Goal: Task Accomplishment & Management: Use online tool/utility

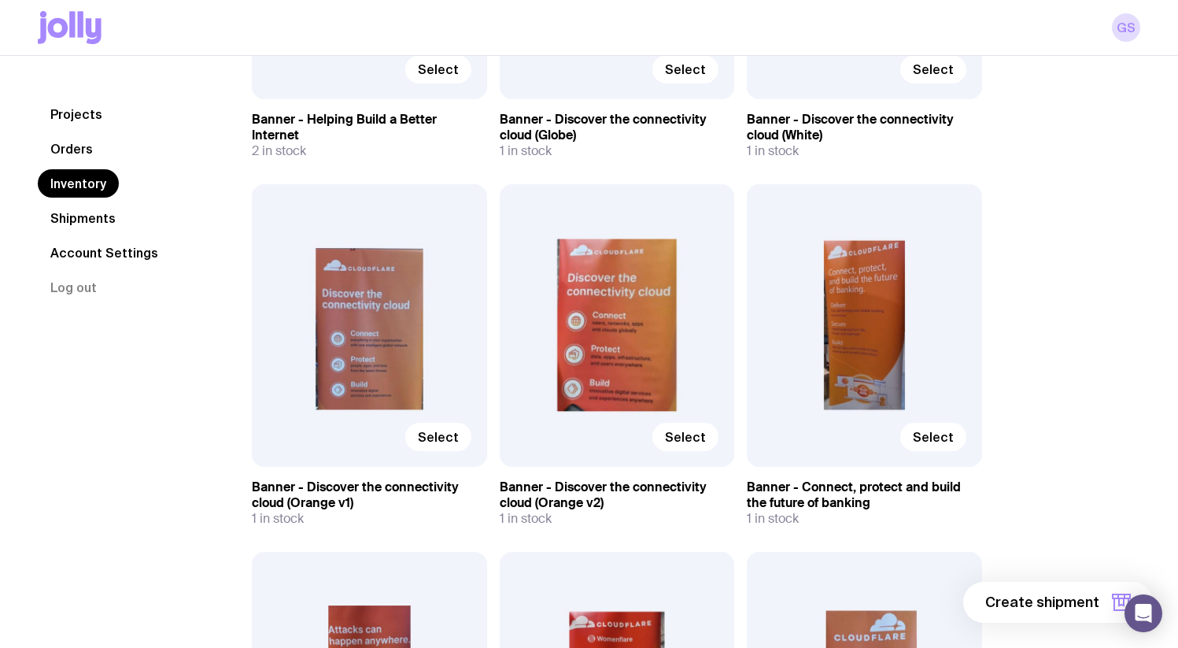
scroll to position [4660, 0]
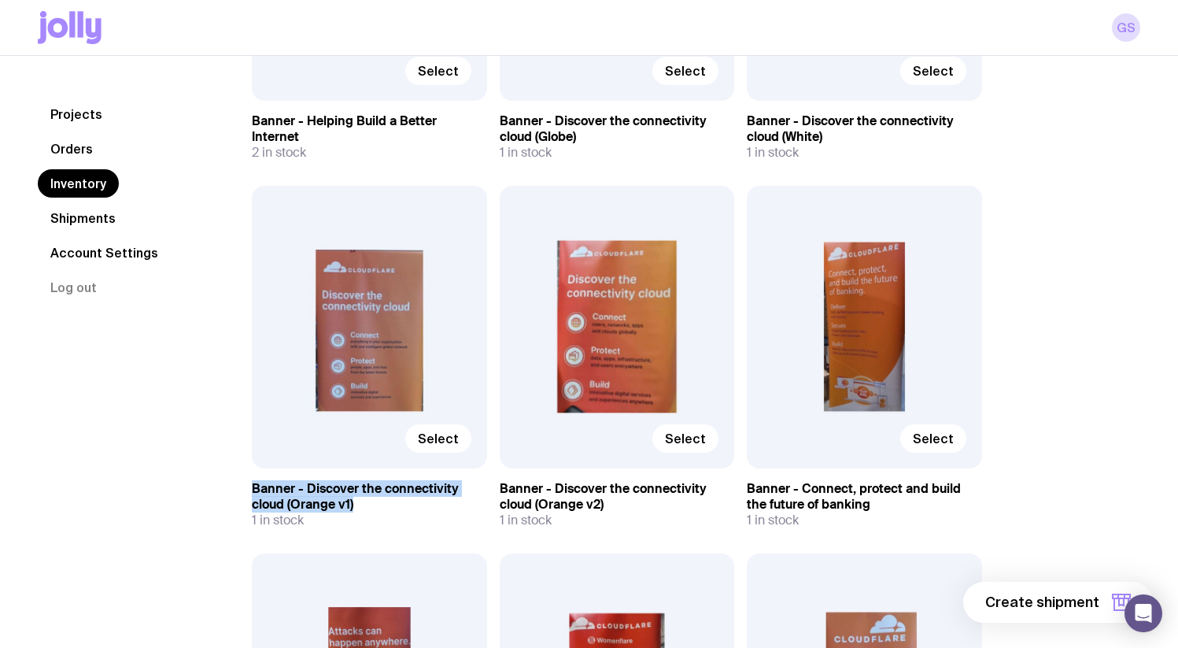
drag, startPoint x: 249, startPoint y: 485, endPoint x: 365, endPoint y: 500, distance: 117.5
click at [365, 500] on div "Inventory All Genders Loading... All Sizes Loading... All Orders Loading... Sel…" at bounding box center [617, 307] width 806 height 9734
copy h3 "Banner - Discover the connectivity cloud (Orange v1)"
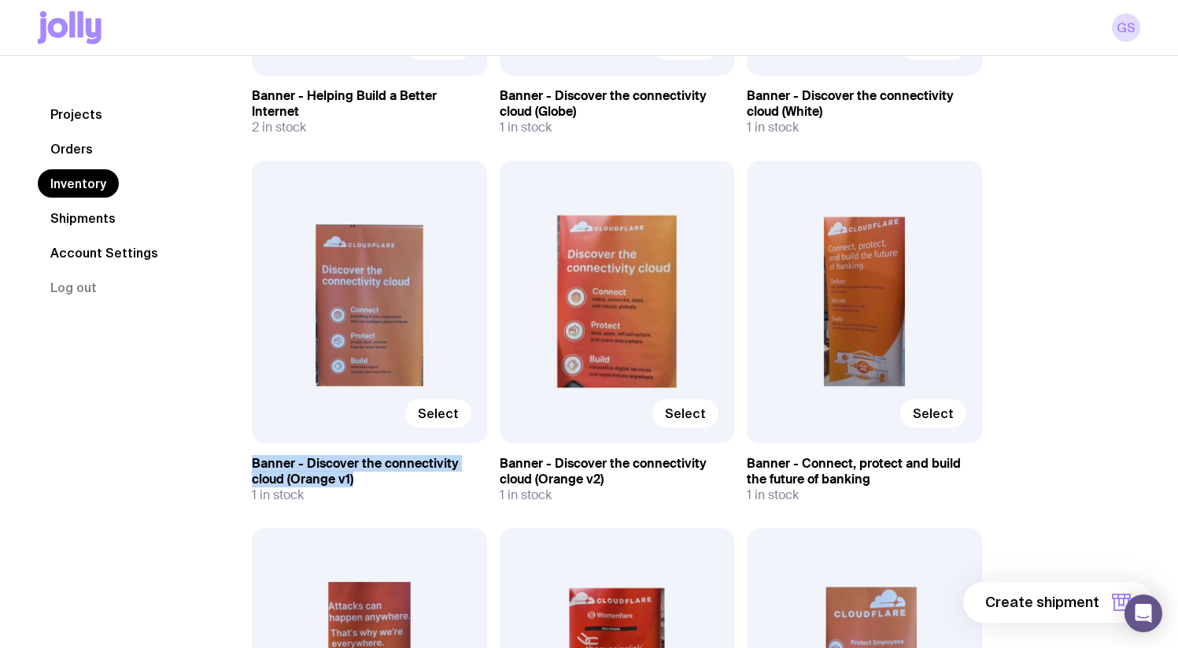
scroll to position [4703, 0]
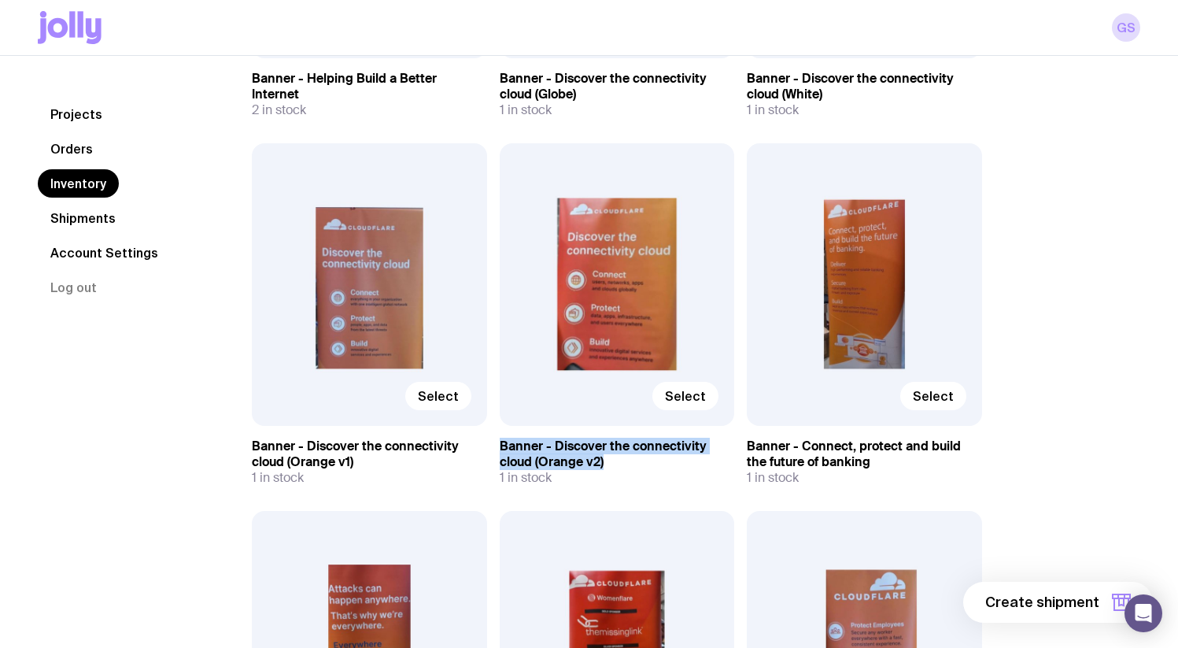
drag, startPoint x: 494, startPoint y: 442, endPoint x: 605, endPoint y: 457, distance: 112.0
click at [605, 457] on div "Select 6ft Trestle Table 2 in stock Men’s / Unisex 3XL Select P&S - Hoodies 20 …" at bounding box center [617, 338] width 730 height 9586
copy h3 "Banner - Discover the connectivity cloud (Orange v2)"
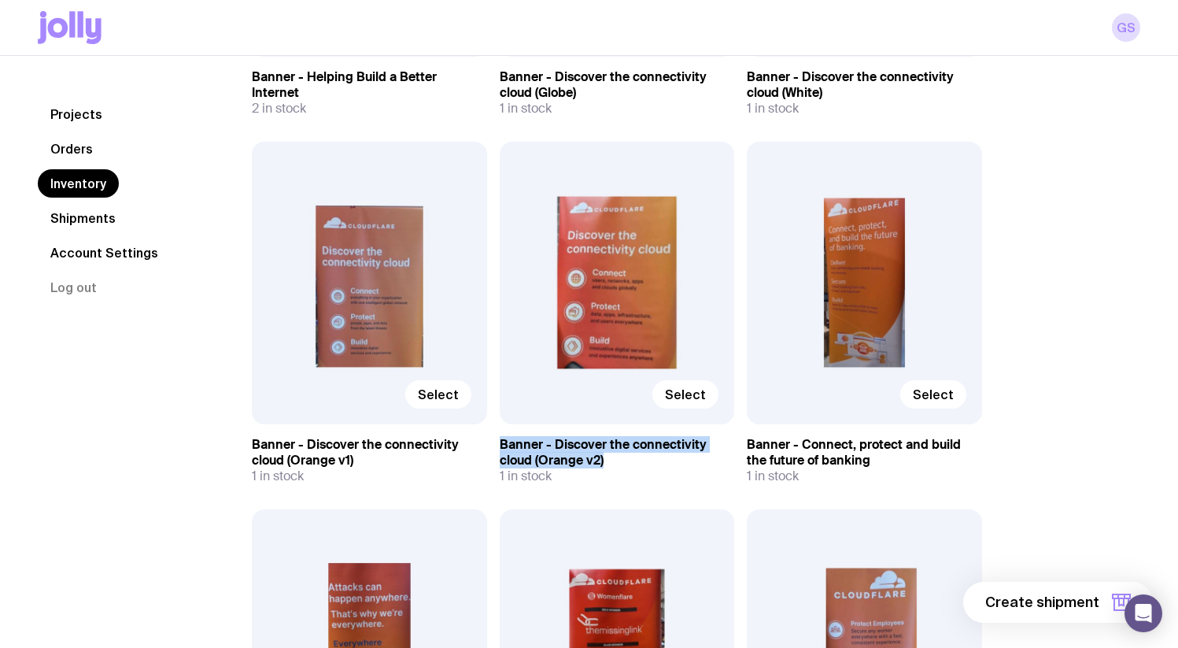
scroll to position [4706, 0]
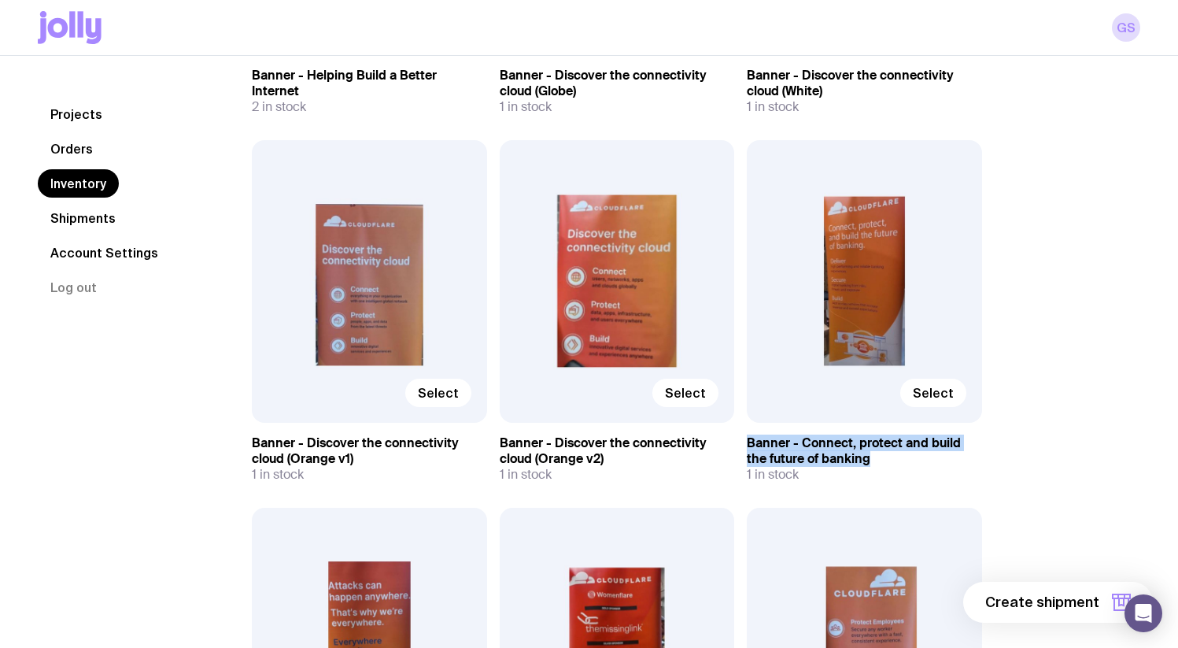
drag, startPoint x: 755, startPoint y: 447, endPoint x: 918, endPoint y: 454, distance: 163.1
click at [918, 454] on div "Select 6ft Trestle Table 2 in stock Men’s / Unisex 3XL Select P&S - Hoodies 20 …" at bounding box center [617, 335] width 730 height 9586
copy h3 "Banner - Connect, protect and build the future of banking"
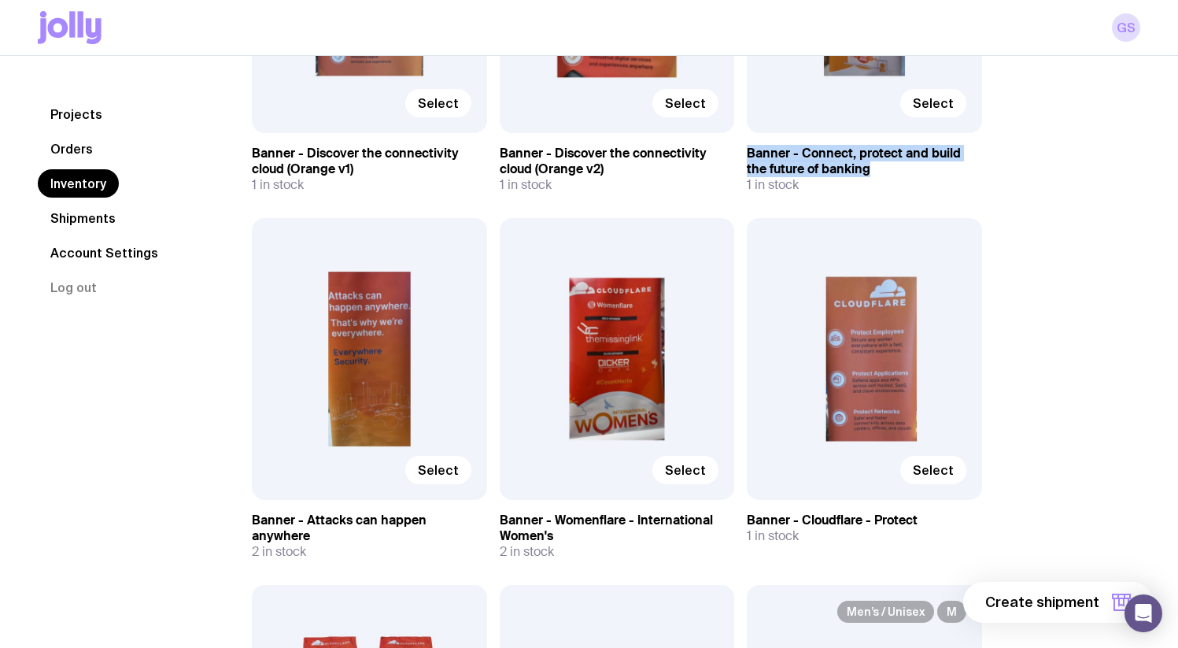
scroll to position [5001, 0]
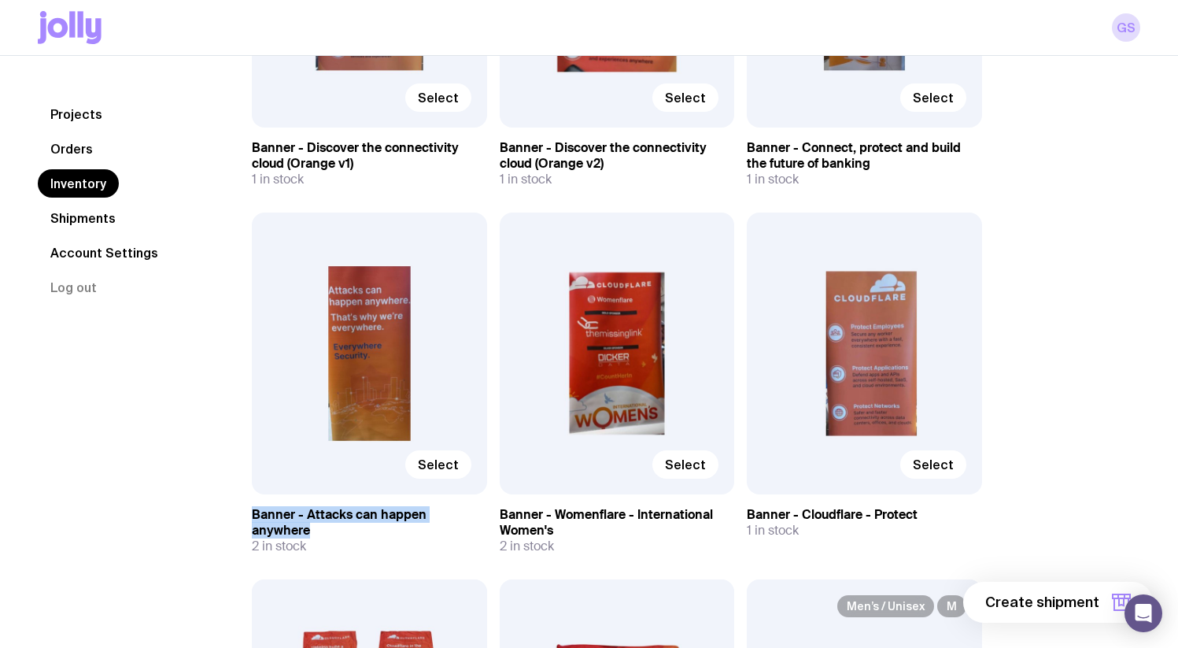
drag, startPoint x: 255, startPoint y: 515, endPoint x: 486, endPoint y: 512, distance: 231.4
copy h3 "Banner - Attacks can happen anywhere"
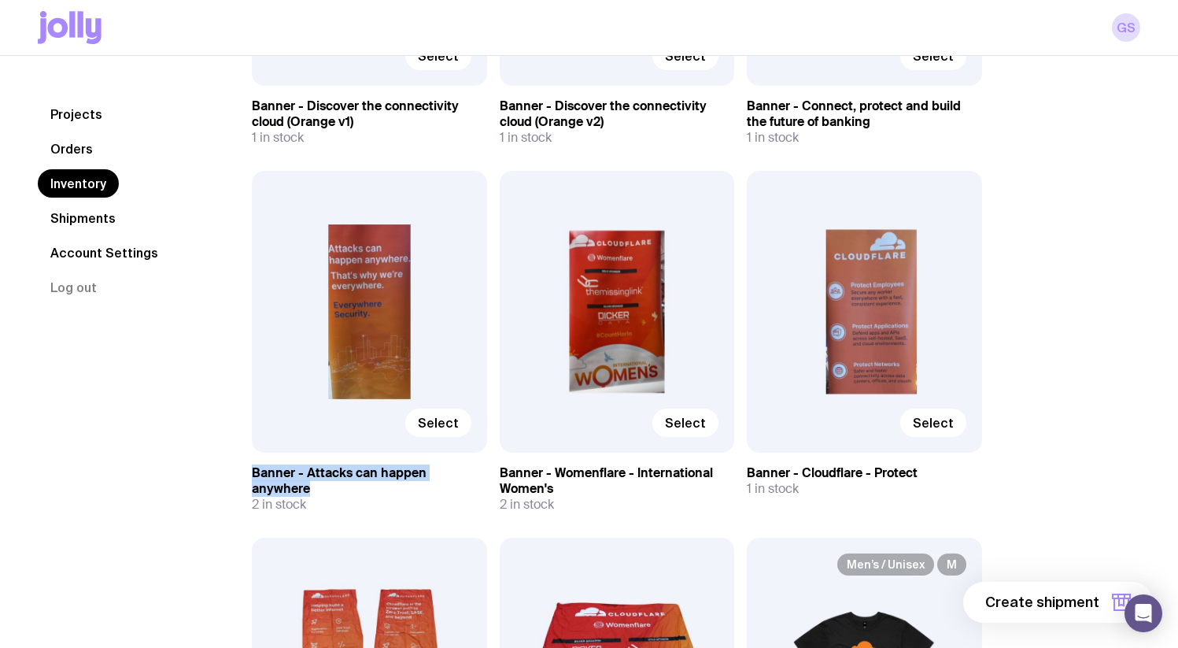
scroll to position [5050, 0]
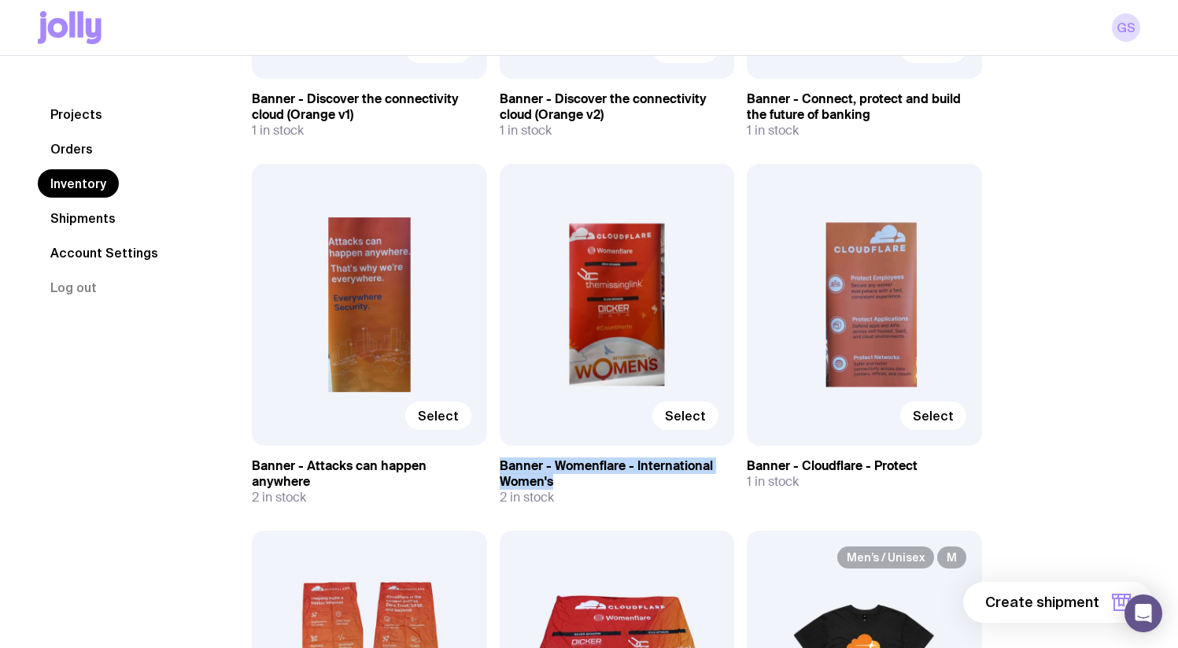
drag, startPoint x: 502, startPoint y: 467, endPoint x: 556, endPoint y: 483, distance: 55.8
click at [556, 483] on h3 "Banner - Womenflare - International Women's" at bounding box center [617, 473] width 235 height 31
copy h3 "Banner - Womenflare - International Women's"
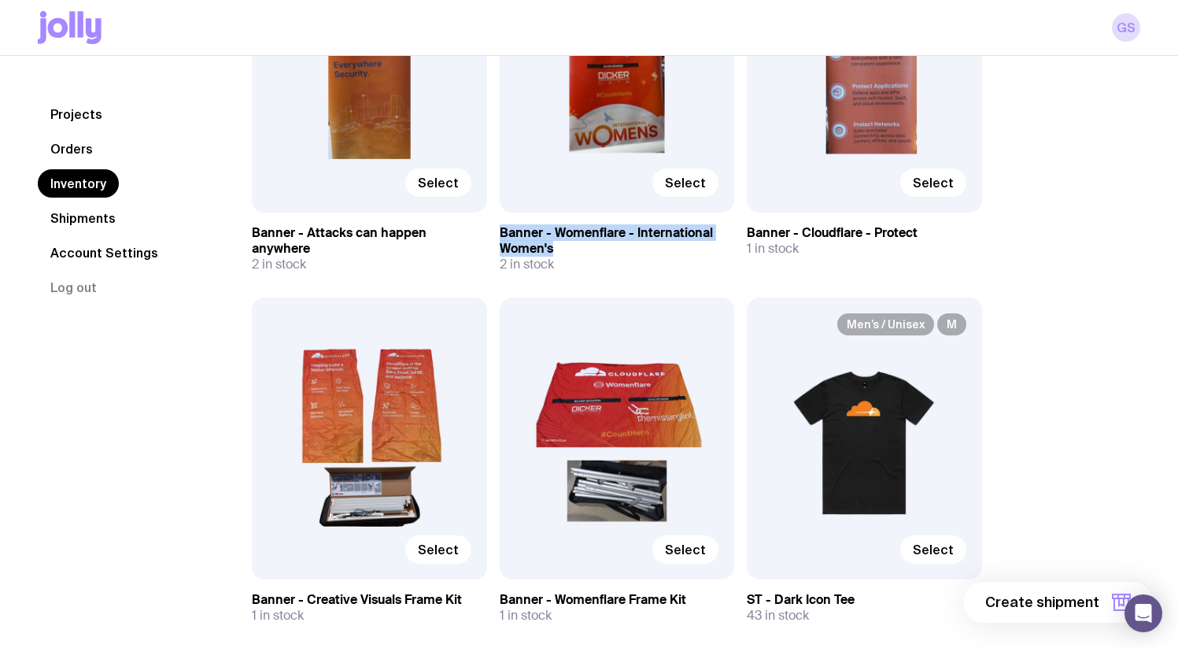
scroll to position [5110, 0]
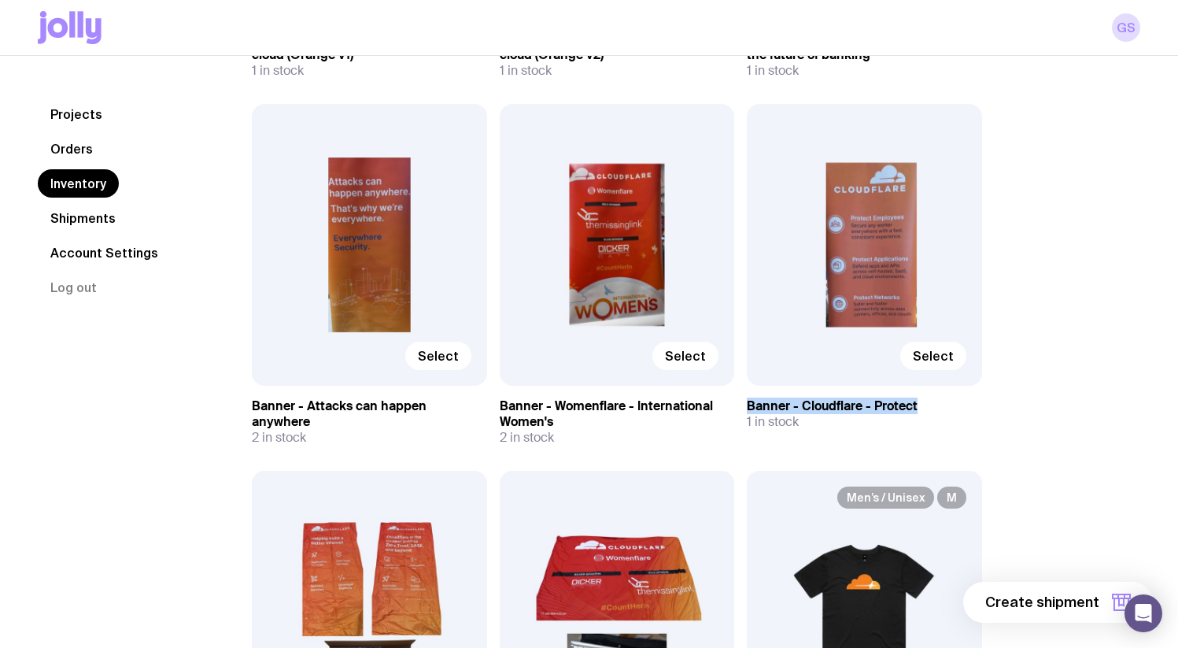
drag, startPoint x: 759, startPoint y: 403, endPoint x: 981, endPoint y: 404, distance: 221.9
copy h3 "Banner - Cloudflare - Protect"
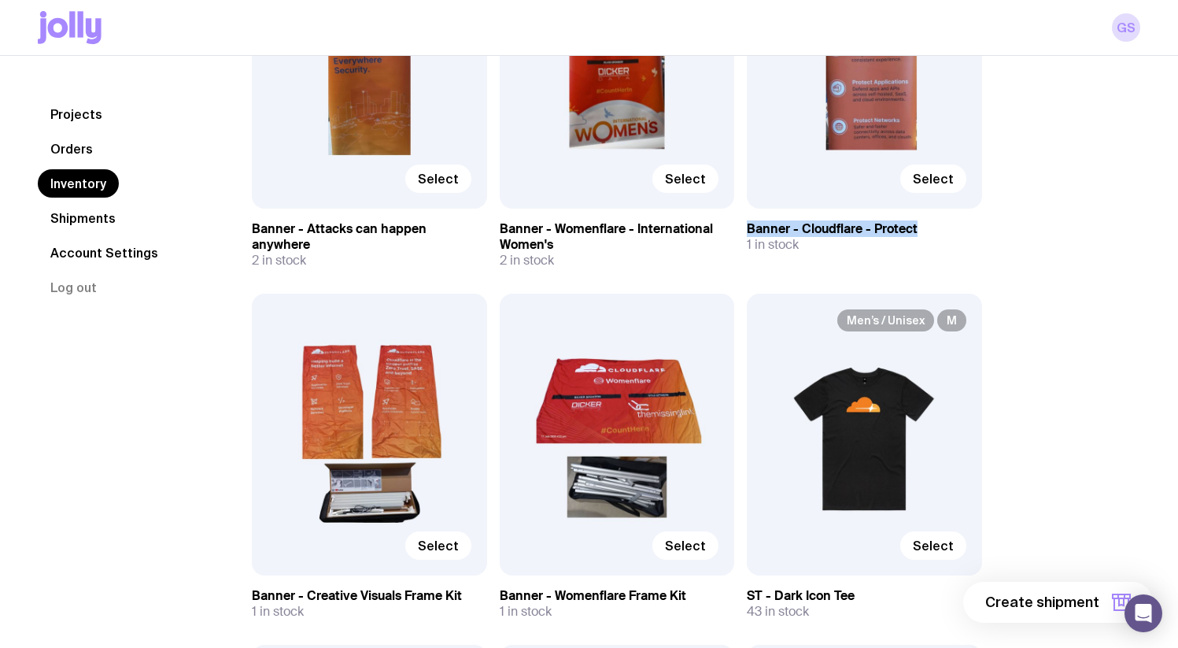
scroll to position [5332, 0]
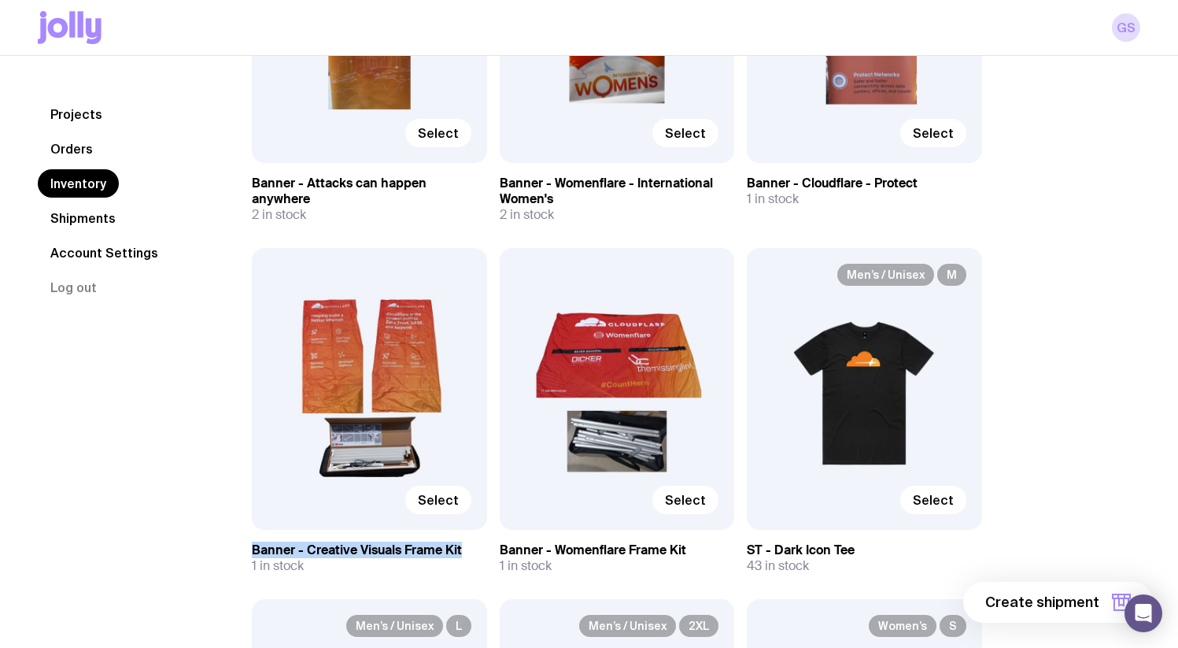
drag, startPoint x: 250, startPoint y: 552, endPoint x: 462, endPoint y: 547, distance: 211.7
copy h3 "Banner - Creative Visuals Frame Kit"
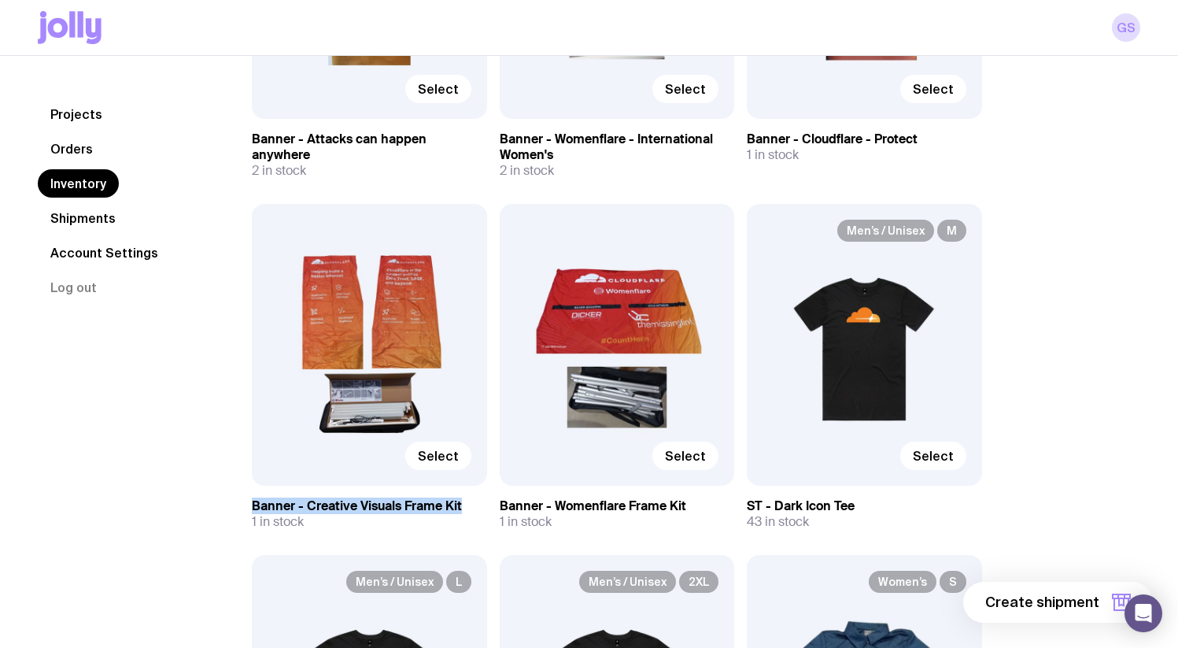
scroll to position [5381, 0]
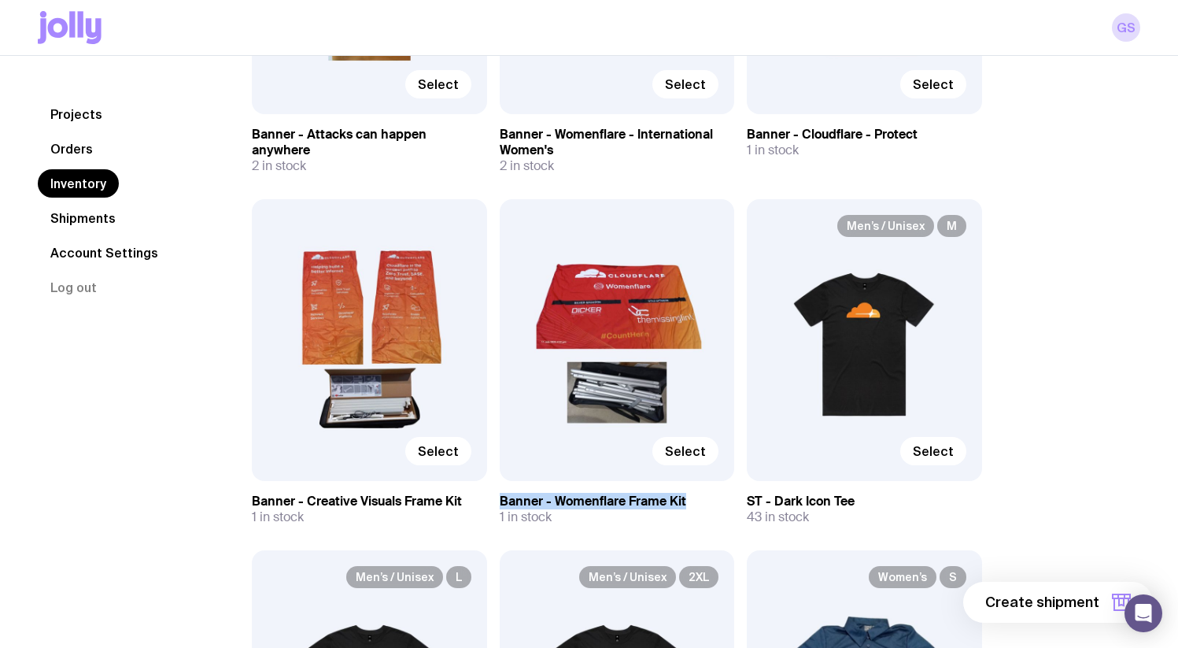
drag, startPoint x: 684, startPoint y: 504, endPoint x: 497, endPoint y: 507, distance: 187.3
copy h3 "Banner - Womenflare Frame Kit"
